Goal: Task Accomplishment & Management: Use online tool/utility

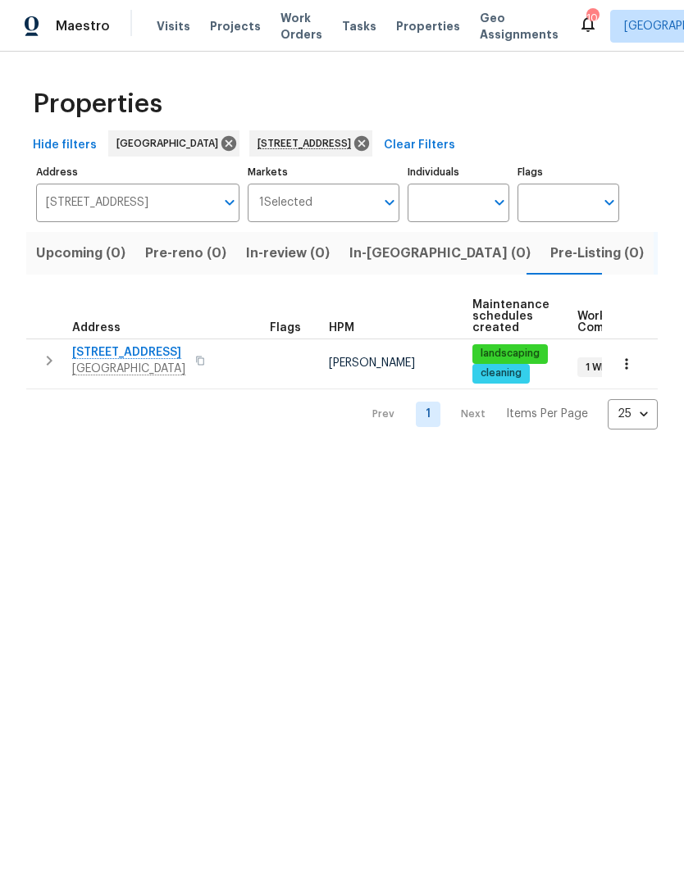
click at [280, 29] on span "Work Orders" at bounding box center [301, 26] width 42 height 33
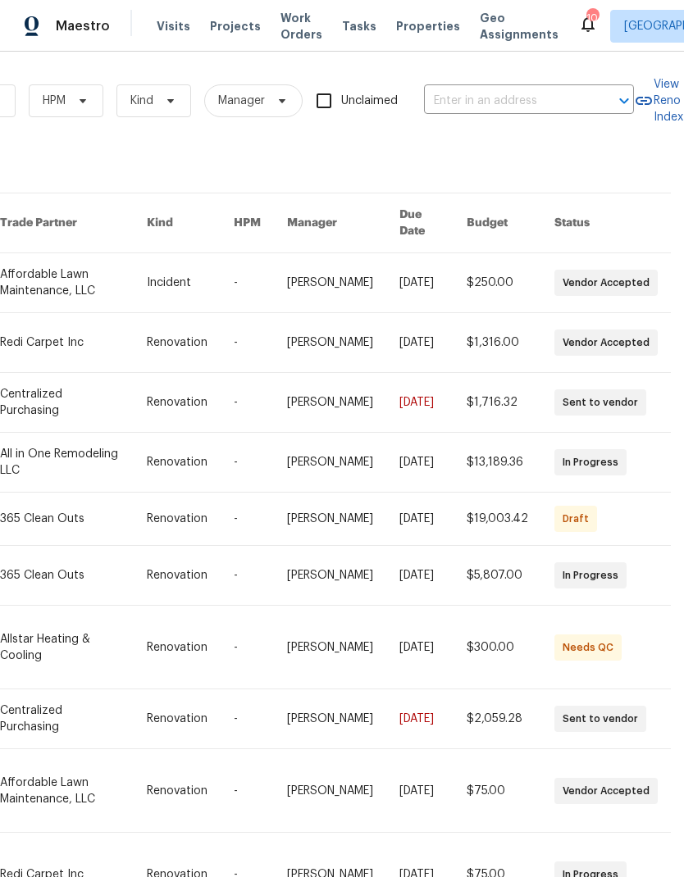
scroll to position [0, 270]
click at [488, 100] on input "text" at bounding box center [506, 101] width 164 height 25
type input "2005"
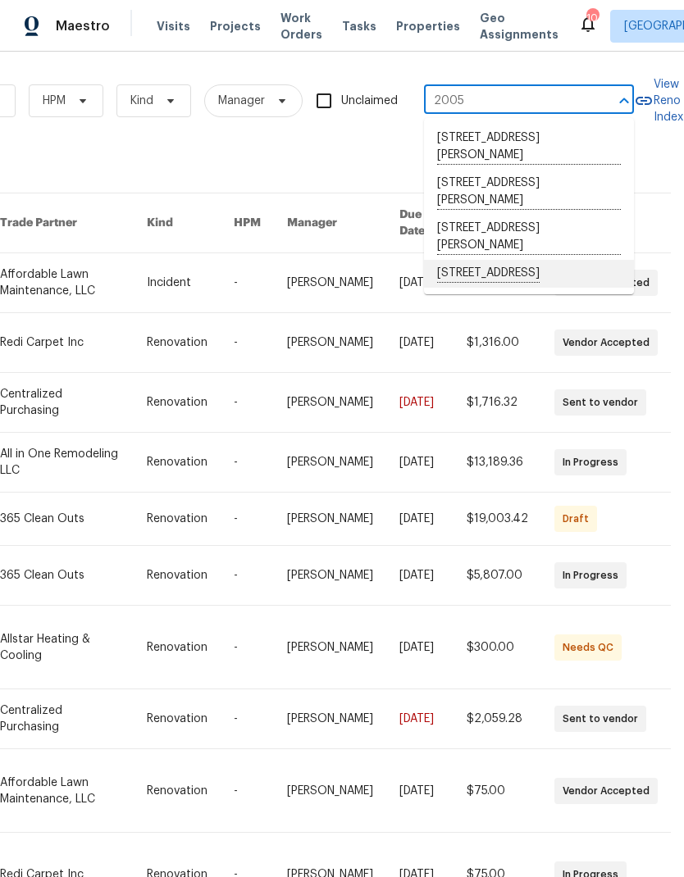
click at [544, 283] on li "2005 Fontenelle St, Las Vegas, NV 89102" at bounding box center [529, 274] width 210 height 28
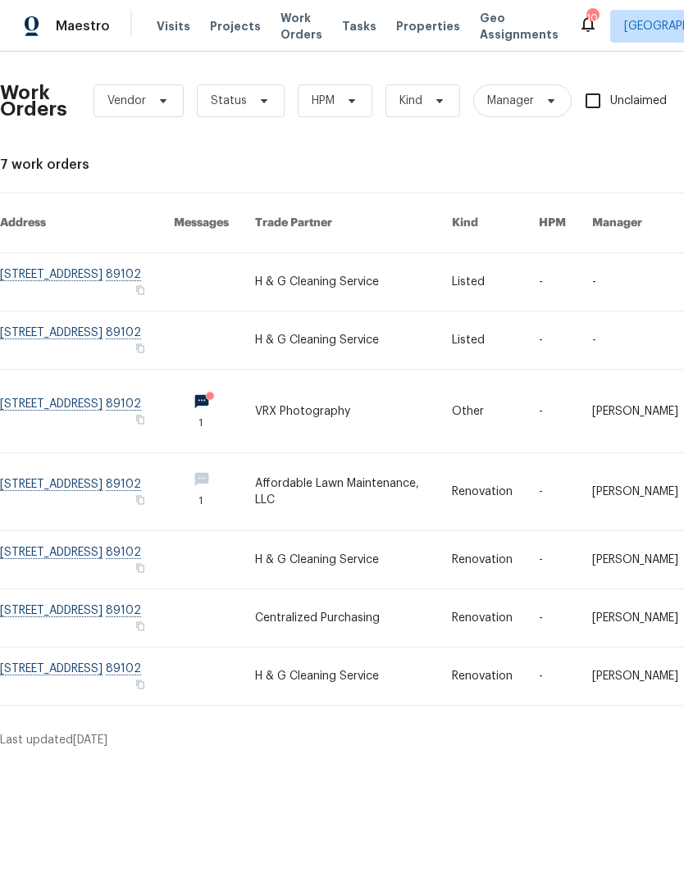
click at [374, 665] on link at bounding box center [353, 676] width 196 height 57
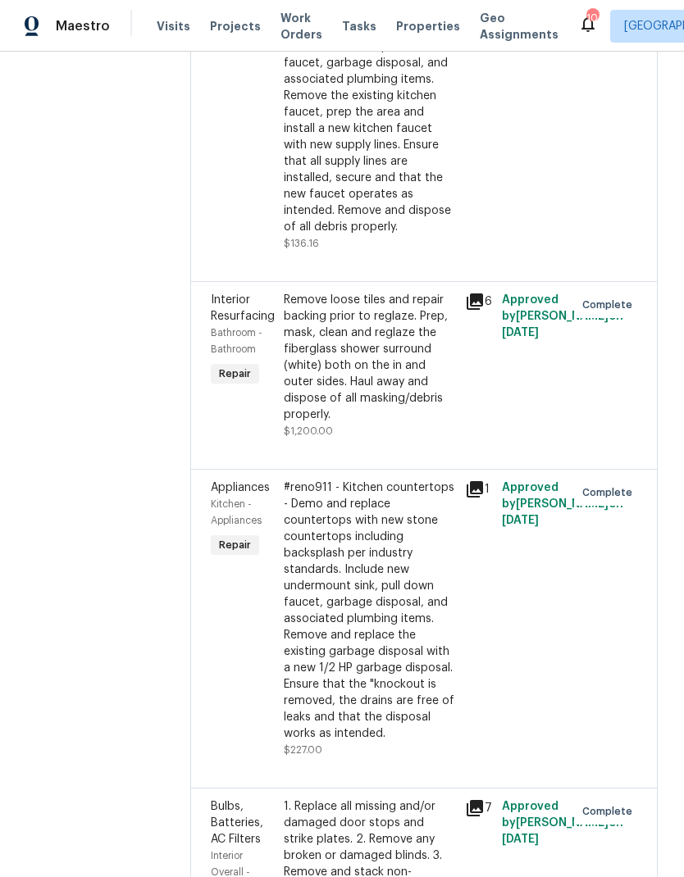
scroll to position [398, 0]
click at [439, 422] on div "Remove loose tiles and repair backing prior to reglaze. Prep, mask, clean and r…" at bounding box center [370, 356] width 172 height 131
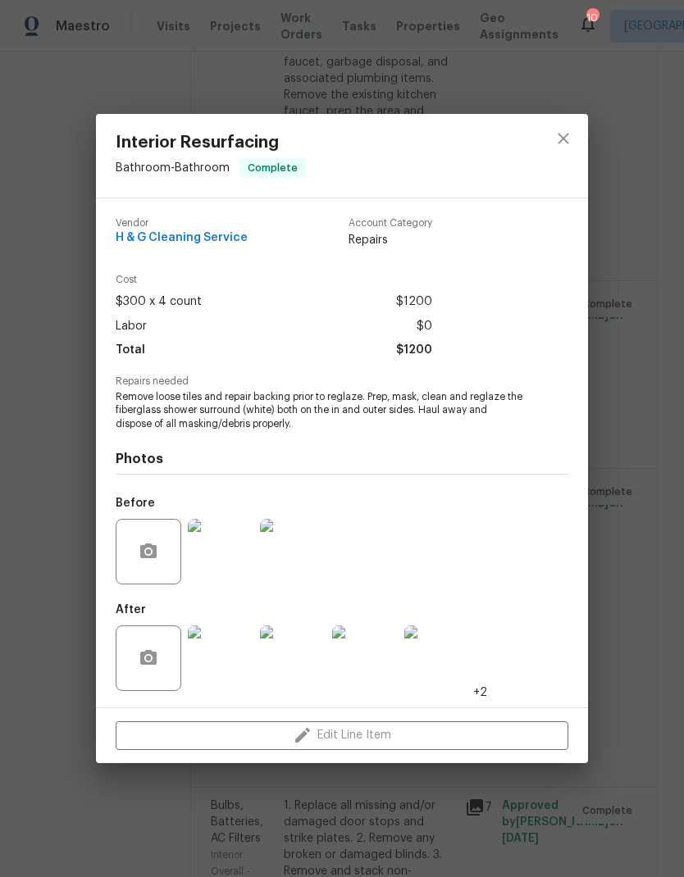
click at [216, 674] on img at bounding box center [221, 659] width 66 height 66
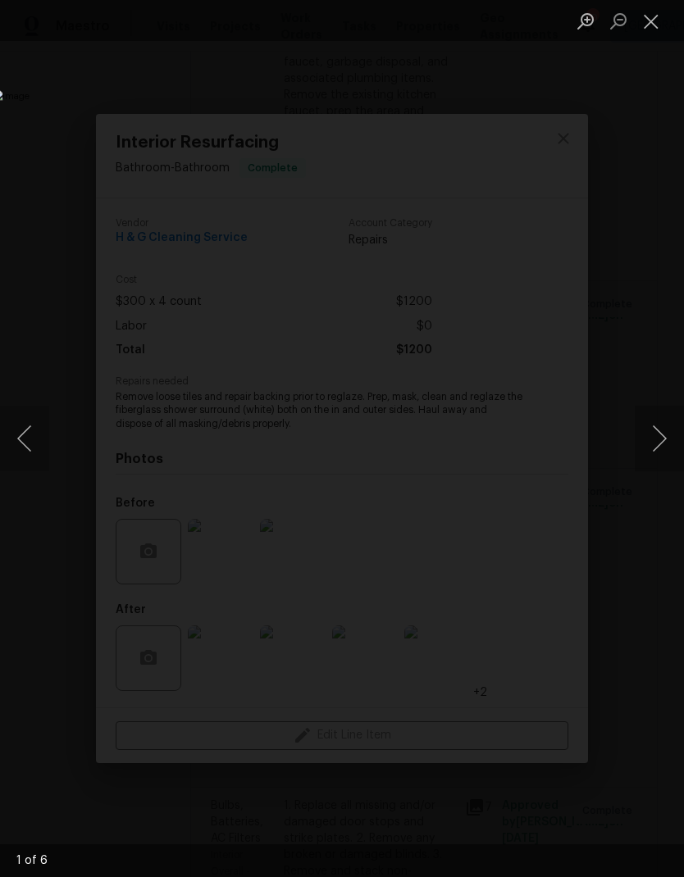
click at [667, 447] on button "Next image" at bounding box center [659, 439] width 49 height 66
click at [660, 443] on button "Next image" at bounding box center [659, 439] width 49 height 66
click at [643, 25] on button "Close lightbox" at bounding box center [651, 21] width 33 height 29
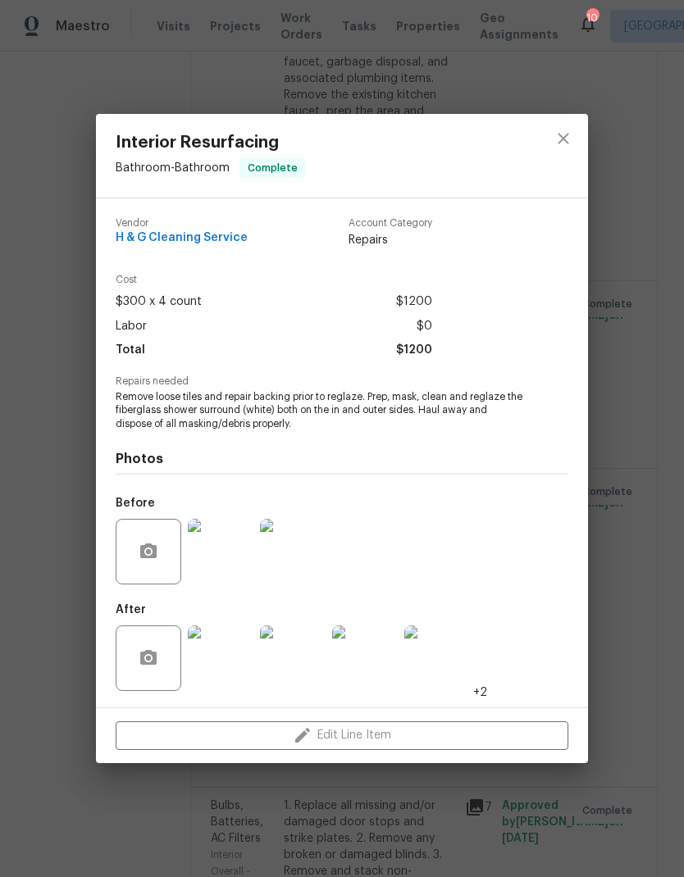
click at [666, 412] on div "Interior Resurfacing Bathroom - Bathroom Complete Vendor H & G Cleaning Service…" at bounding box center [342, 438] width 684 height 877
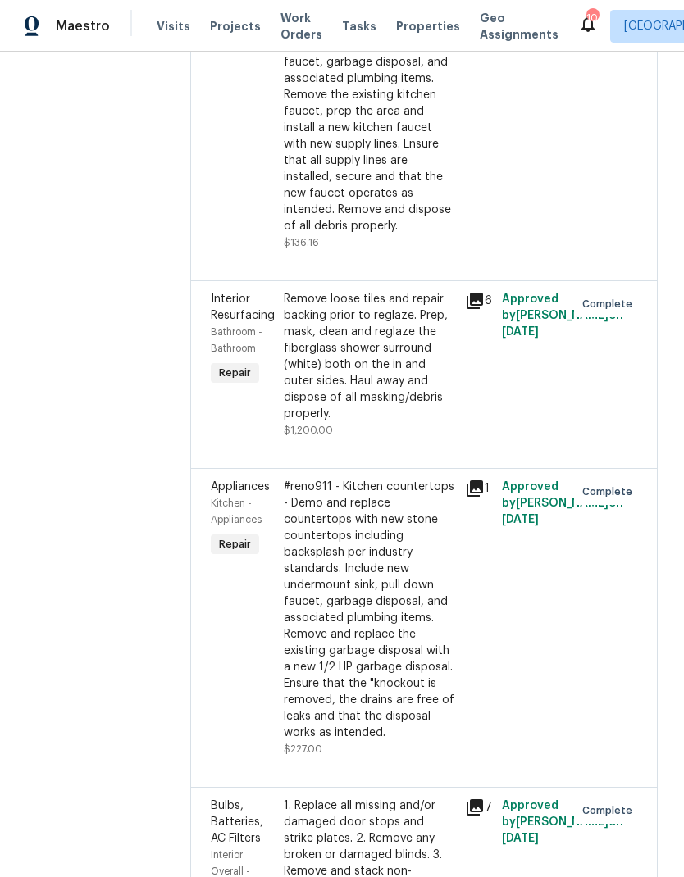
click at [362, 422] on div "Remove loose tiles and repair backing prior to reglaze. Prep, mask, clean and r…" at bounding box center [370, 356] width 172 height 131
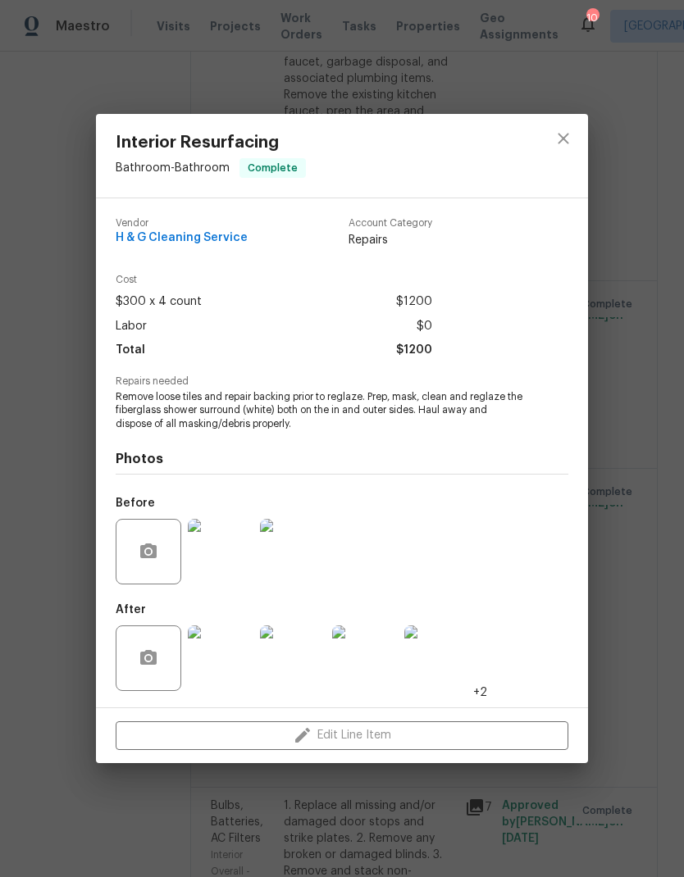
click at [40, 281] on div "Interior Resurfacing Bathroom - Bathroom Complete Vendor H & G Cleaning Service…" at bounding box center [342, 438] width 684 height 877
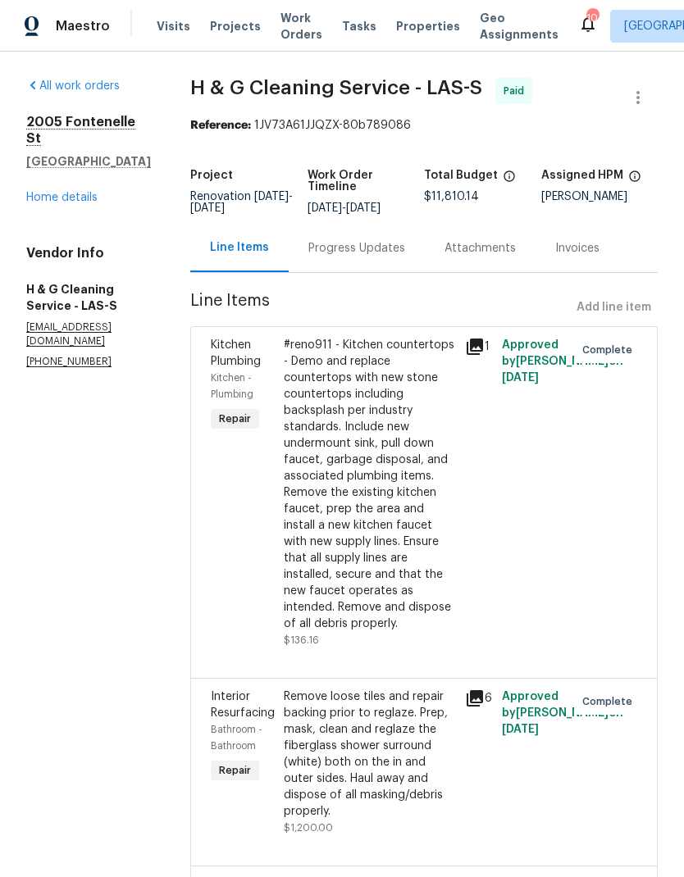
scroll to position [0, 0]
click at [44, 192] on link "Home details" at bounding box center [61, 197] width 71 height 11
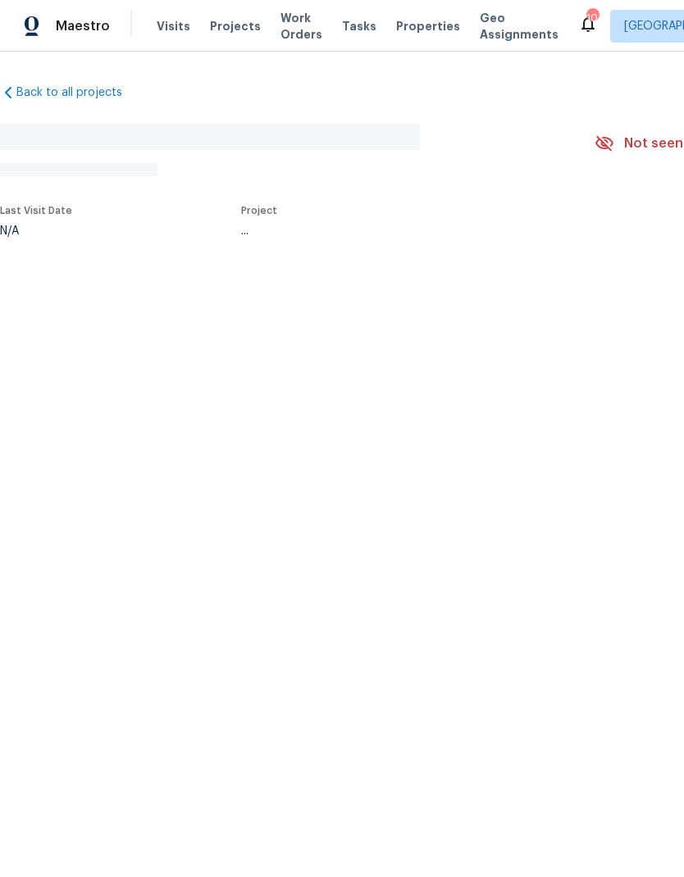
click at [43, 180] on section "No address found N/A Not seen today Mark Seen Actions Last Visit Date N/A Proje…" at bounding box center [463, 179] width 927 height 136
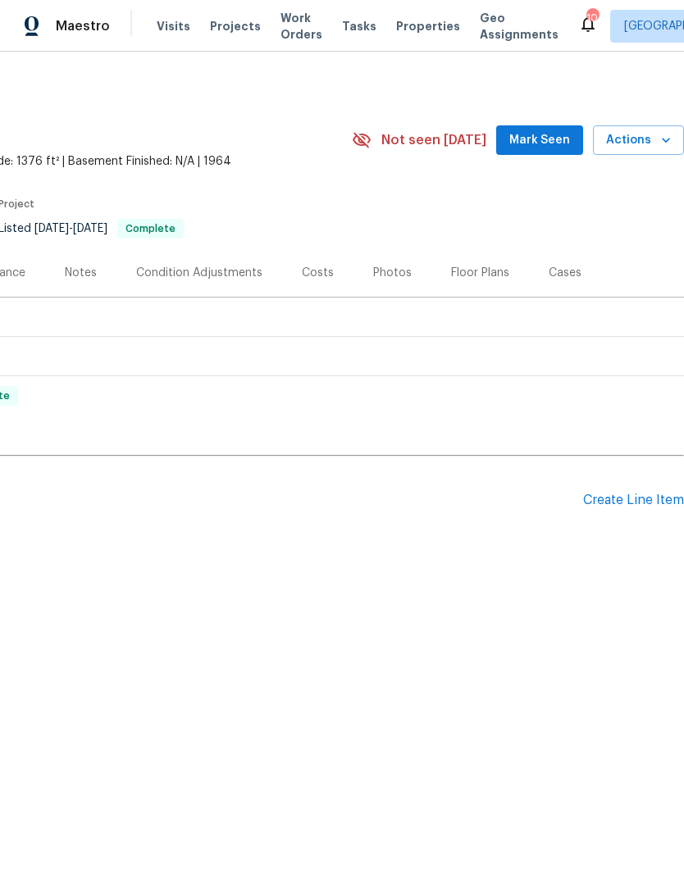
scroll to position [0, 243]
click at [649, 506] on div "Create Line Item" at bounding box center [633, 501] width 101 height 16
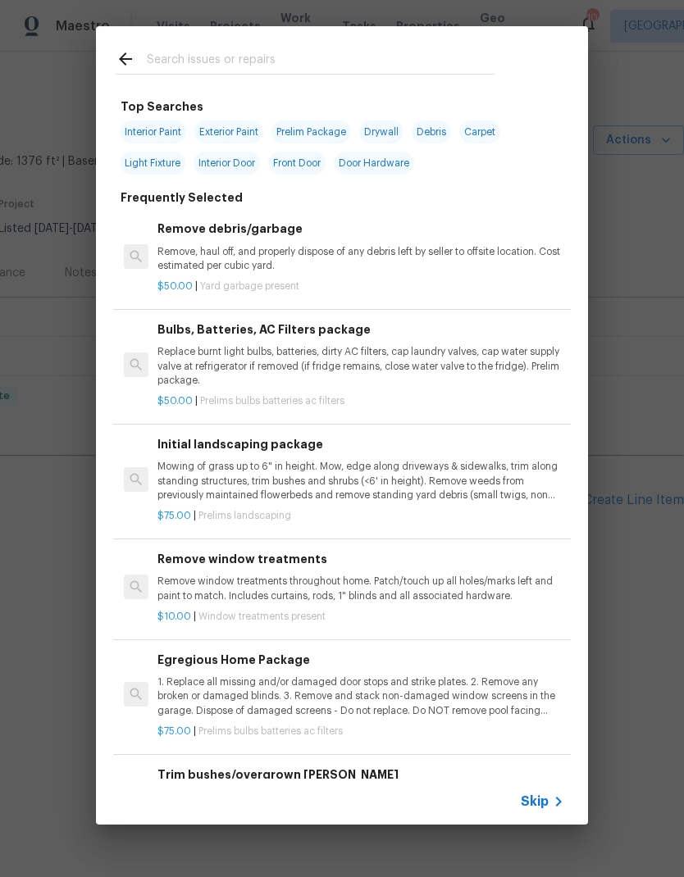
click at [276, 57] on input "text" at bounding box center [321, 61] width 348 height 25
type input "Regl"
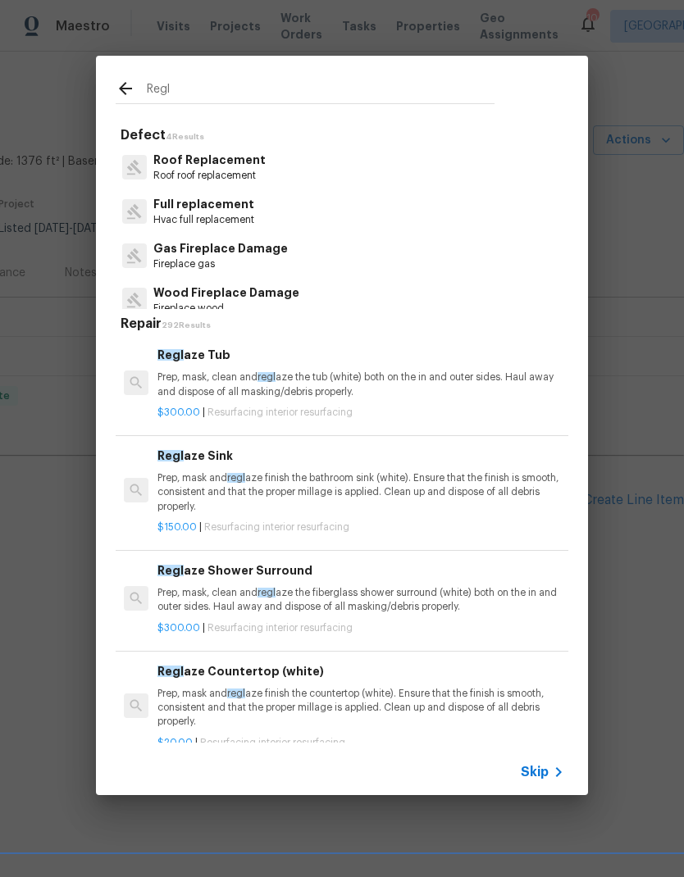
click at [399, 394] on p "Prep, mask, clean and regl aze the tub (white) both on the in and outer sides. …" at bounding box center [360, 385] width 407 height 28
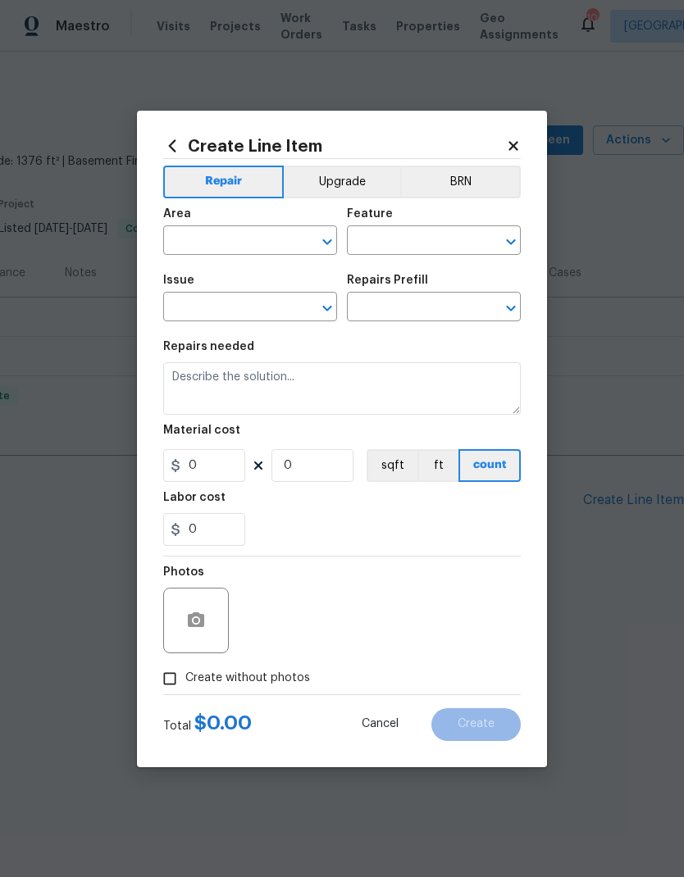
click at [399, 362] on div "Repairs needed" at bounding box center [342, 351] width 358 height 21
type input "Interior Resurfacing"
type textarea "Prep, mask, clean and reglaze the tub (white) both on the in and outer sides. H…"
type input "1"
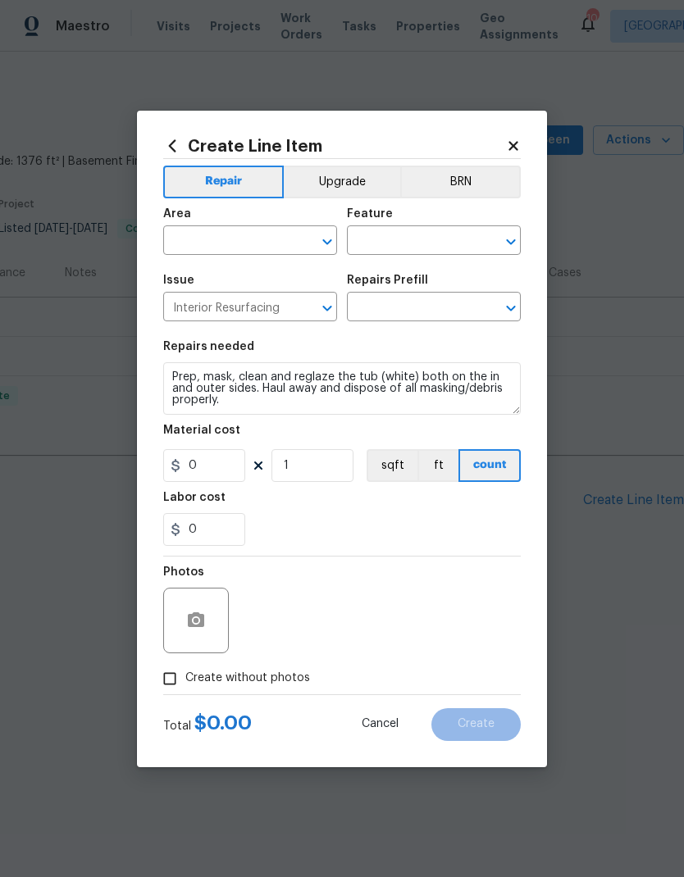
type input "Reglaze Tub $300.00"
type input "300"
click at [268, 244] on input "text" at bounding box center [227, 242] width 128 height 25
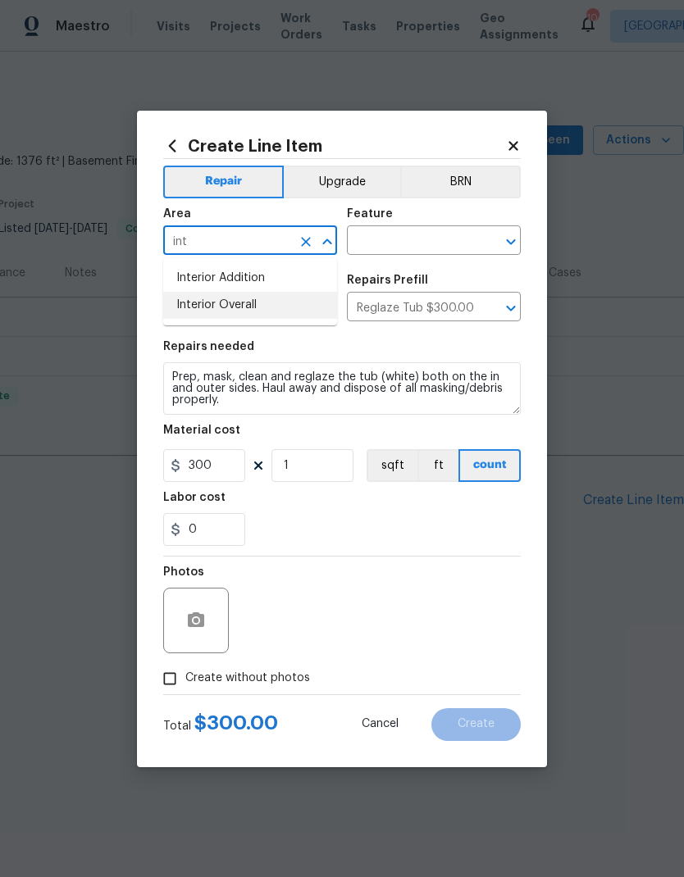
click at [243, 312] on li "Interior Overall" at bounding box center [250, 305] width 174 height 27
type input "Interior Overall"
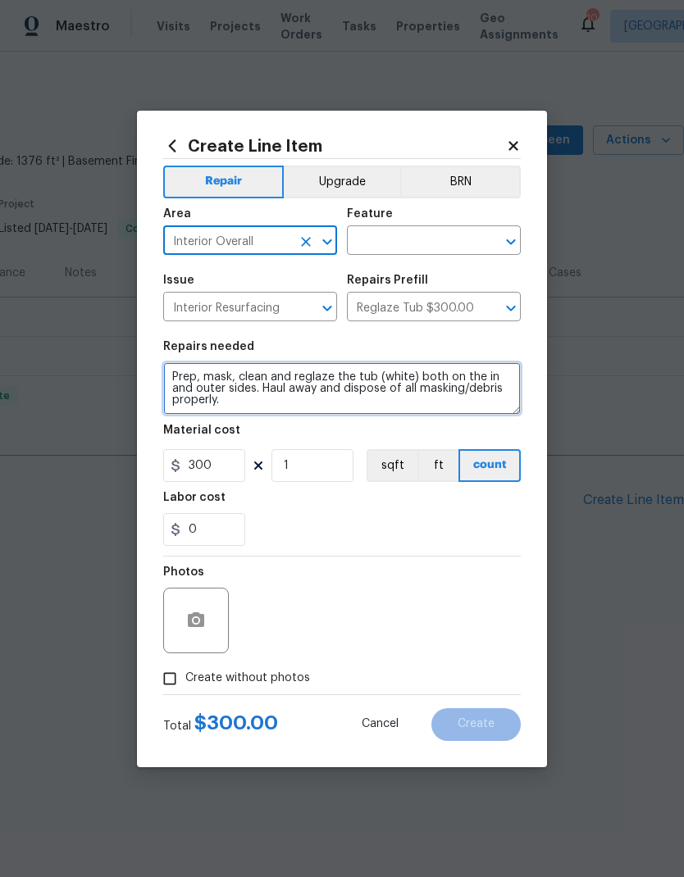
click at [179, 392] on textarea "Prep, mask, clean and reglaze the tub (white) both on the in and outer sides. H…" at bounding box center [342, 388] width 358 height 52
click at [178, 392] on textarea "Prep, mask, clean and reglaze the tub (white) both on the in and outer sides. H…" at bounding box center [342, 388] width 358 height 52
click at [187, 385] on textarea "Prep, mask, clean and reglaze the tub (white) both on the in and outer sides. H…" at bounding box center [342, 388] width 358 height 52
click at [248, 410] on textarea "Prep, mask, clean and reglaze the tub (white) both on the in and outer sides. H…" at bounding box center [342, 388] width 358 height 52
click at [172, 373] on textarea "Prep, mask, clean and reglaze the tub (white) both on the in and outer sides. H…" at bounding box center [342, 388] width 358 height 52
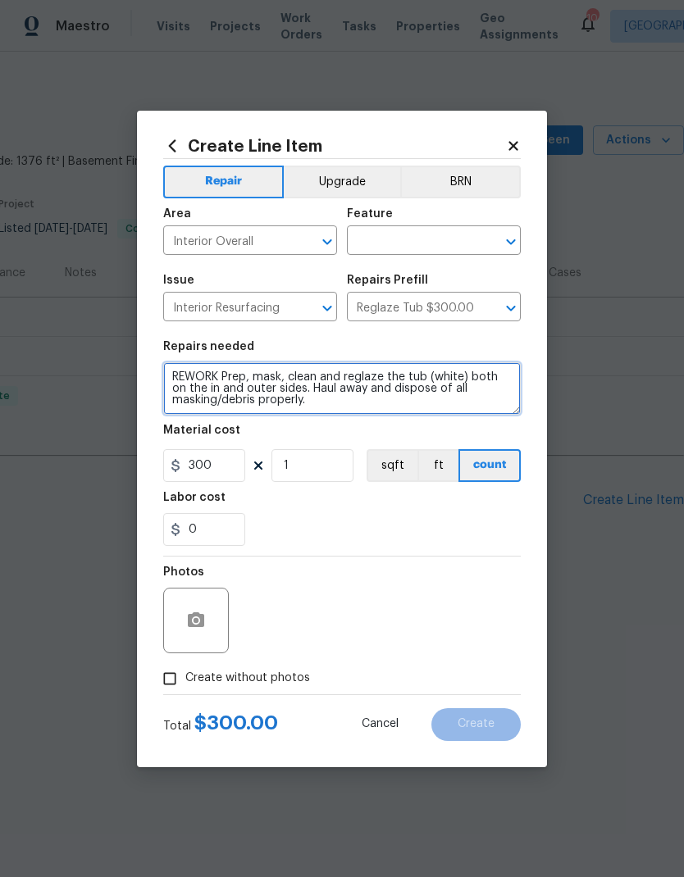
type textarea "REWORK Prep, mask, clean and reglaze the tub (white) both on the in and outer s…"
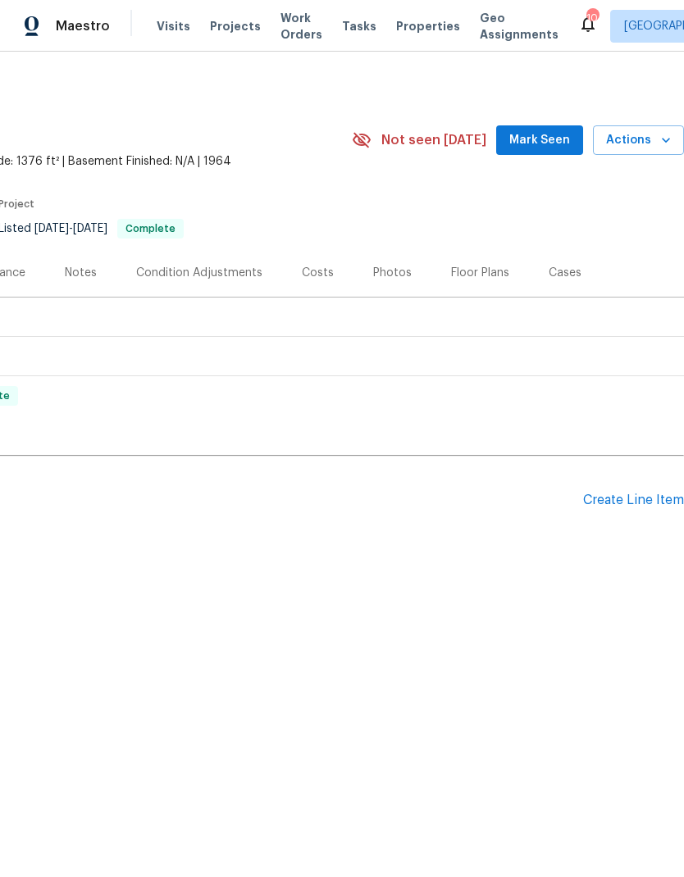
click at [657, 486] on div "Pending Line Items Create Line Item" at bounding box center [220, 500] width 927 height 76
click at [642, 502] on div "Create Line Item" at bounding box center [633, 501] width 101 height 16
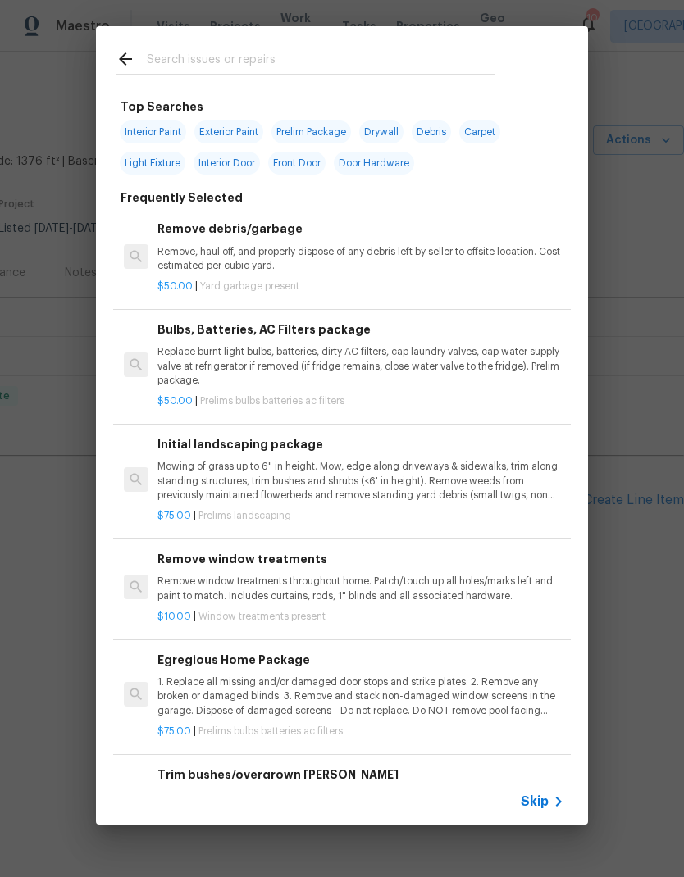
click at [185, 53] on input "text" at bounding box center [321, 61] width 348 height 25
type input "Reg"
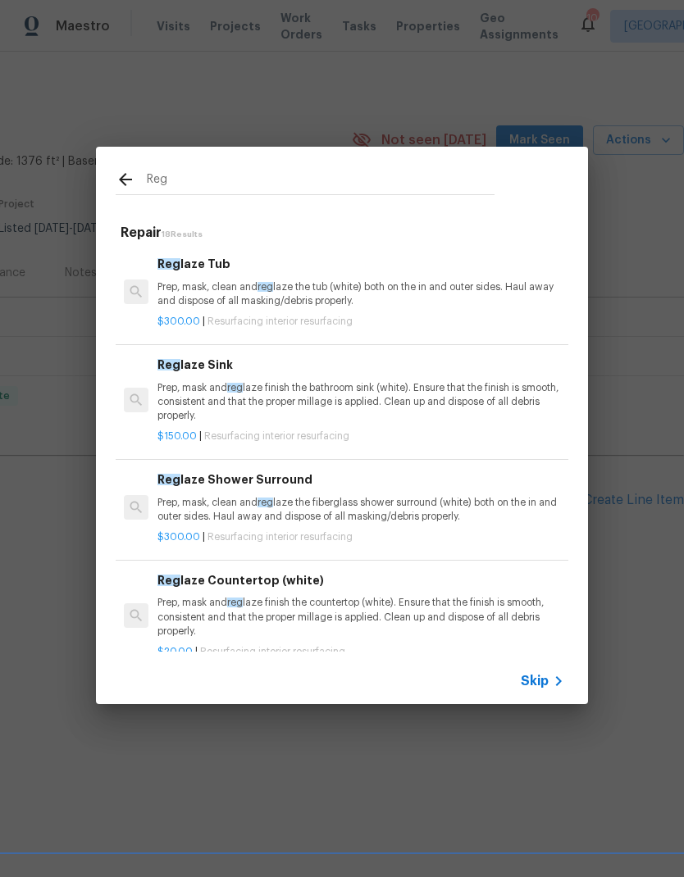
click at [166, 279] on div "Reg laze Tub Prep, mask, clean and reg laze the tub (white) both on the in and …" at bounding box center [360, 281] width 407 height 53
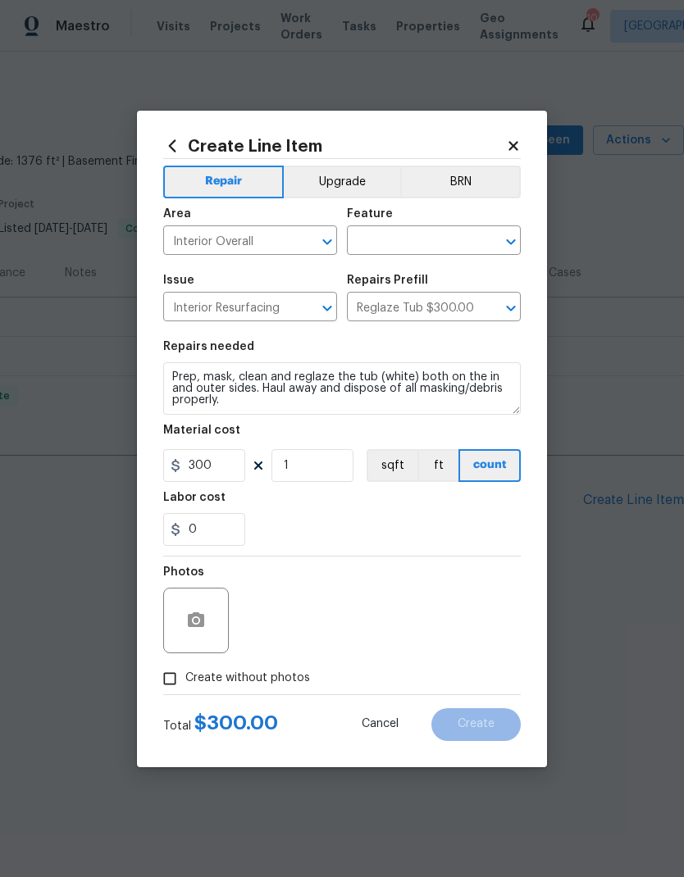
click at [191, 289] on div "Issue" at bounding box center [250, 285] width 174 height 21
click at [166, 371] on textarea "Prep, mask, clean and reglaze the tub (white) both on the in and outer sides. H…" at bounding box center [342, 388] width 358 height 52
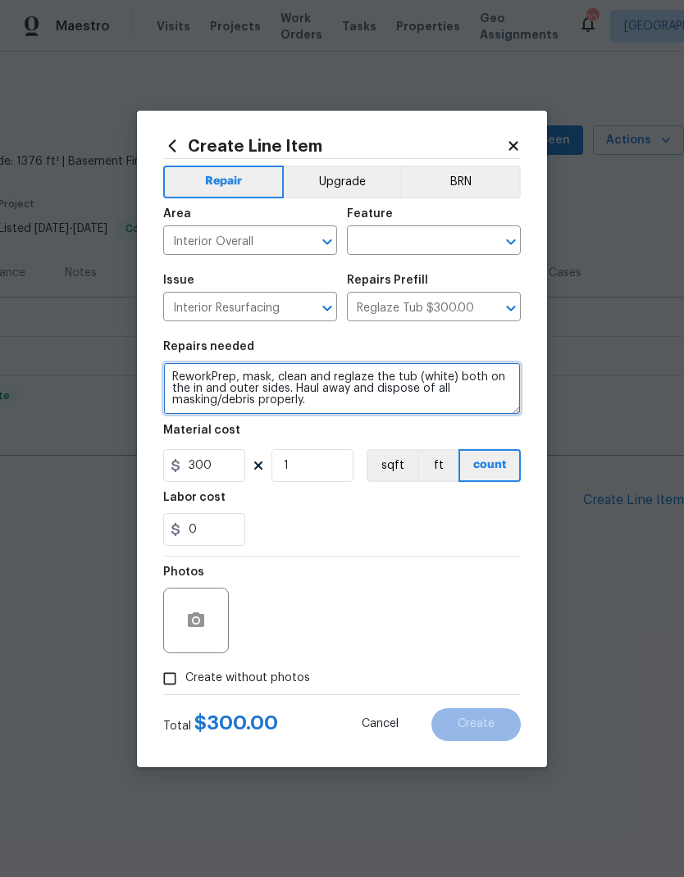
type textarea "Rework Prep, mask, clean and reglaze the tub (white) both on the in and outer s…"
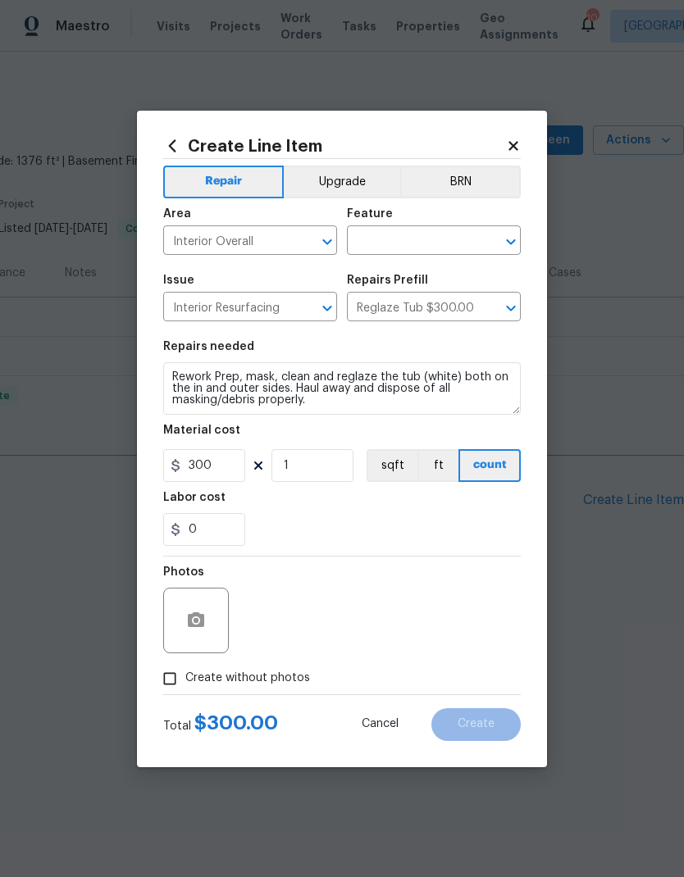
click at [520, 139] on icon at bounding box center [513, 146] width 15 height 15
